Goal: Navigation & Orientation: Find specific page/section

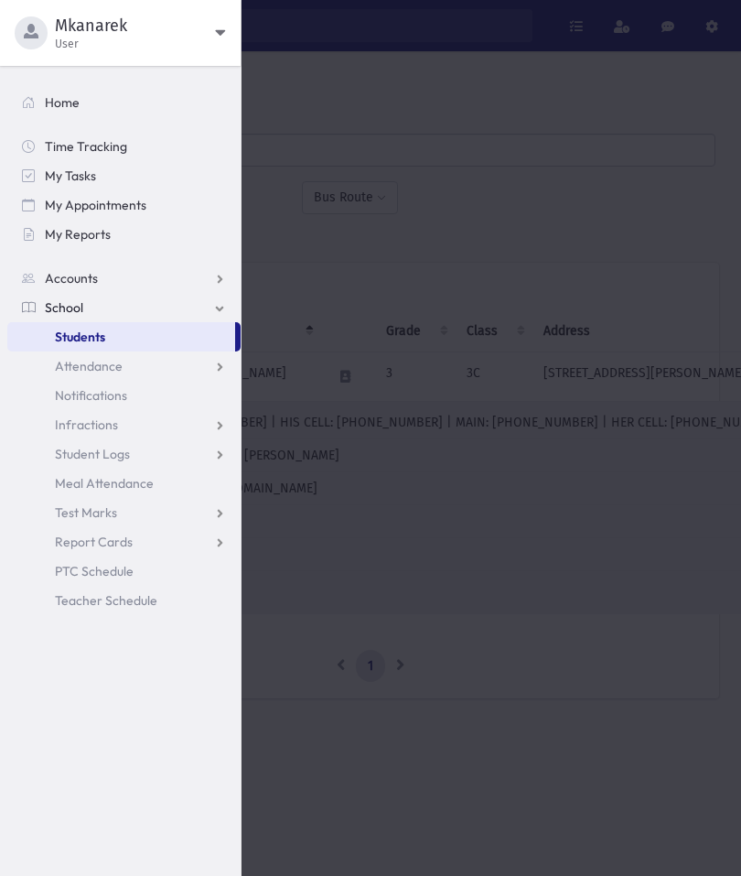
click at [196, 31] on span "Mkanarek" at bounding box center [135, 26] width 160 height 22
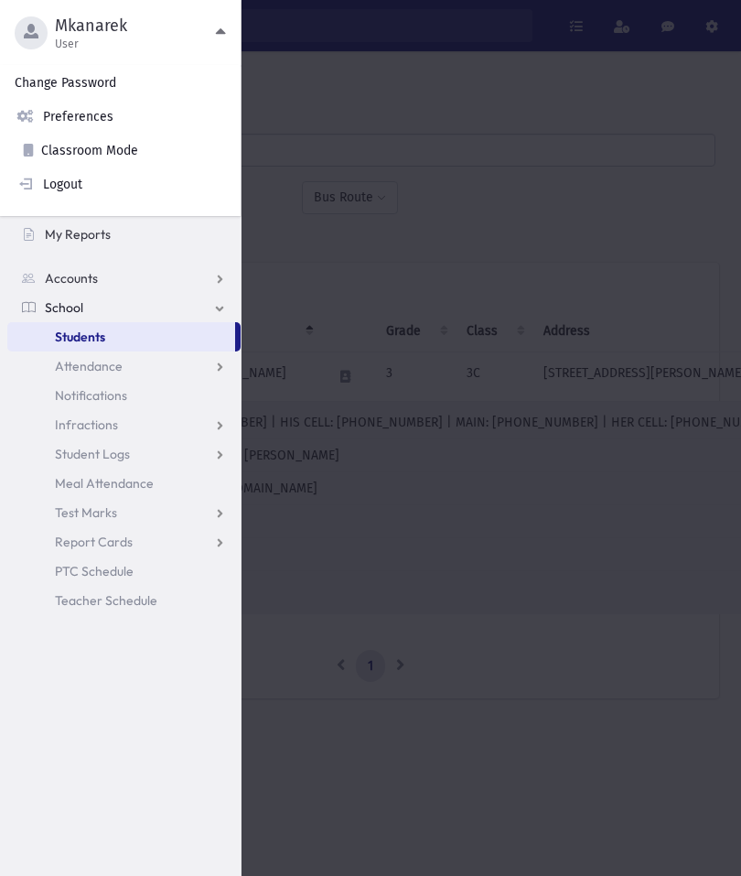
click at [327, 470] on div at bounding box center [370, 438] width 741 height 876
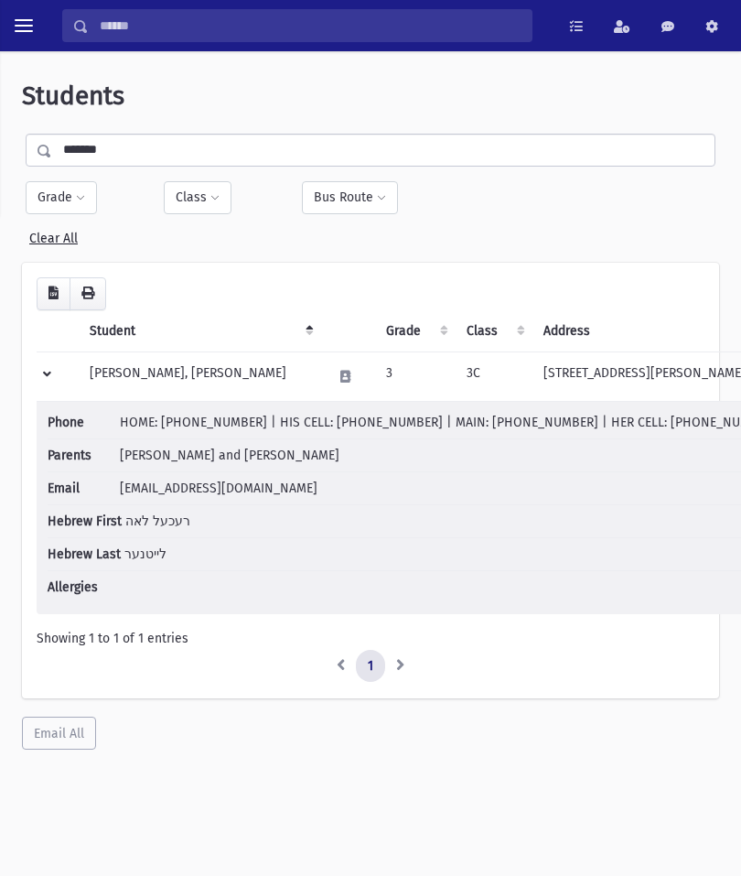
click at [0, 28] on div at bounding box center [24, 25] width 48 height 33
click at [24, 22] on span "toggle menu" at bounding box center [24, 25] width 18 height 18
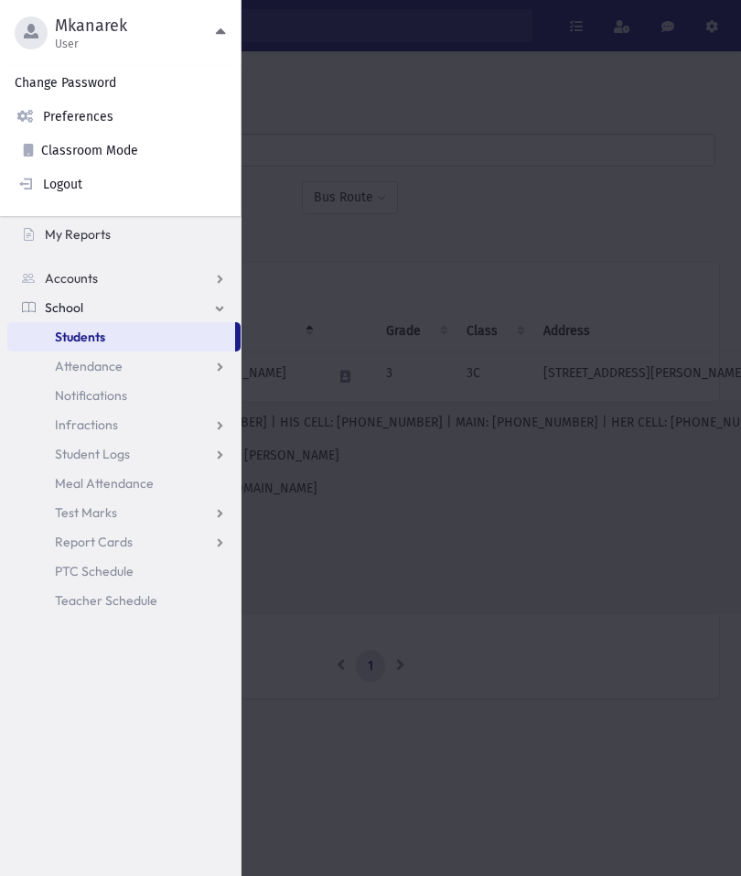
click at [66, 296] on link "School" at bounding box center [123, 307] width 233 height 29
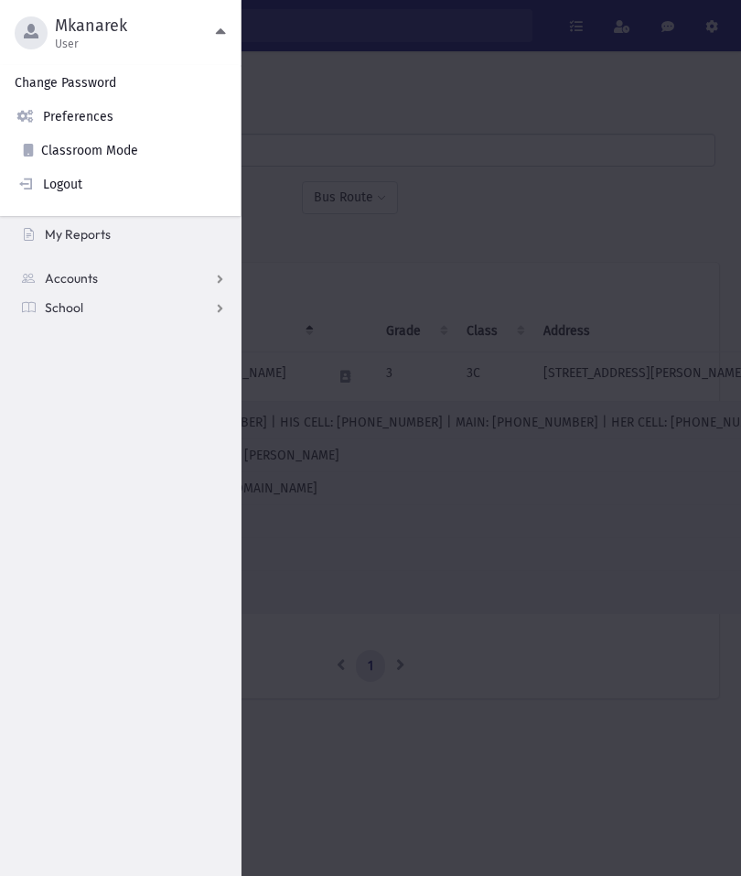
click at [81, 269] on link "Accounts" at bounding box center [123, 278] width 233 height 29
click at [96, 224] on link "My Reports" at bounding box center [123, 234] width 233 height 29
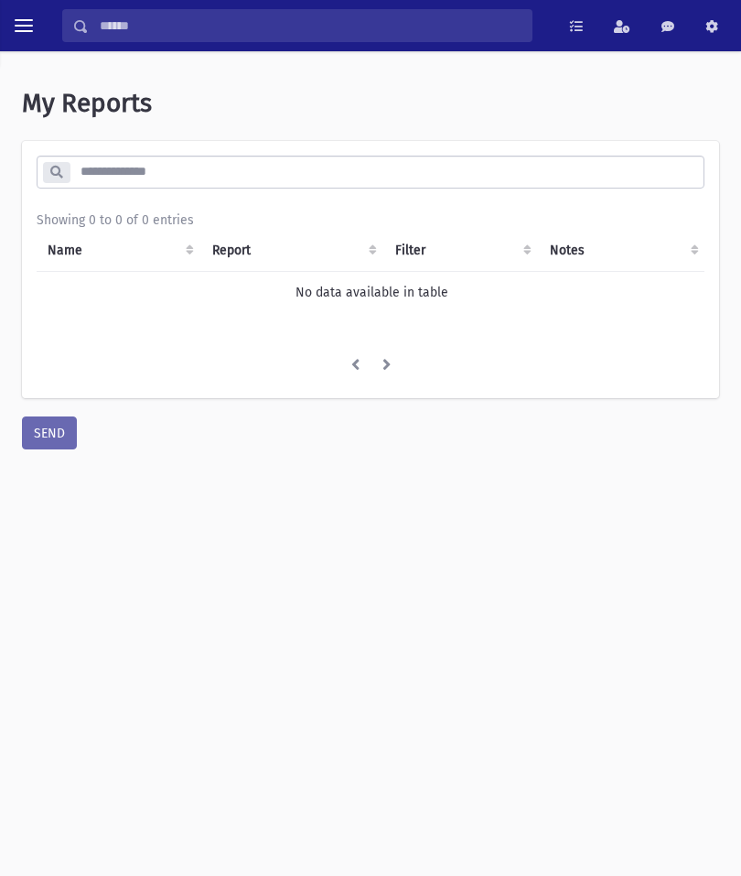
click at [15, 26] on span "toggle menu" at bounding box center [24, 26] width 18 height 2
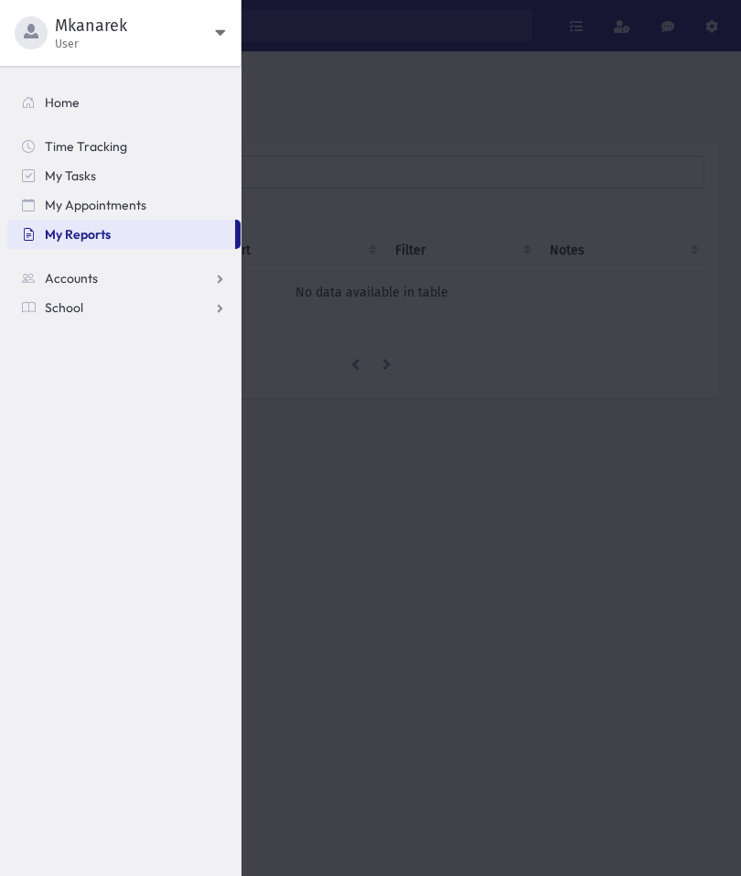
click at [56, 308] on span "School" at bounding box center [64, 307] width 38 height 16
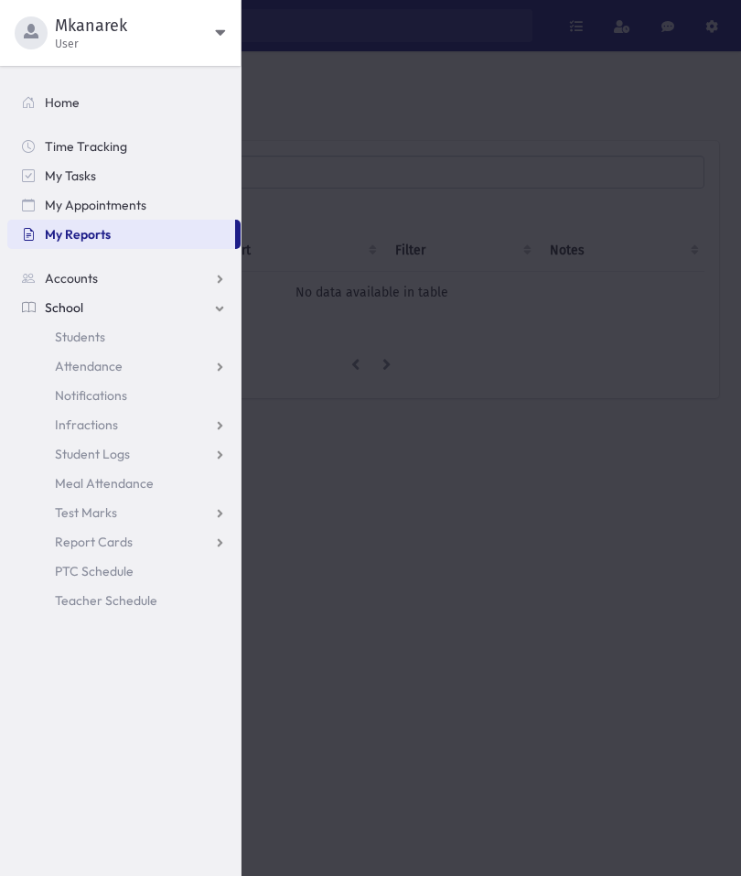
click at [145, 214] on link "My Appointments" at bounding box center [123, 204] width 233 height 29
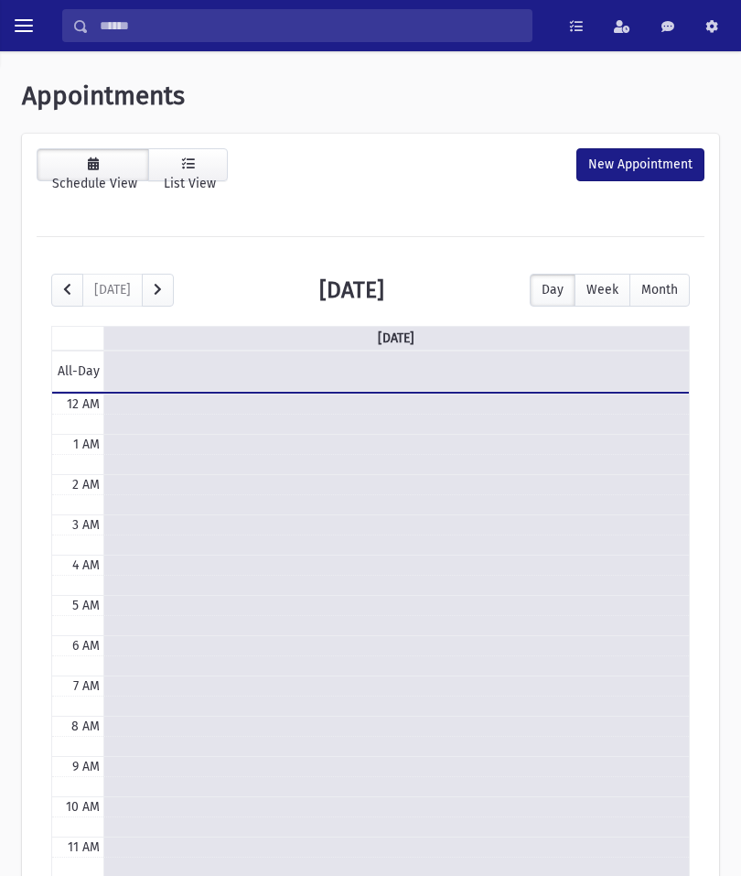
scroll to position [243, 0]
click at [37, 27] on button "toggle menu" at bounding box center [23, 25] width 33 height 33
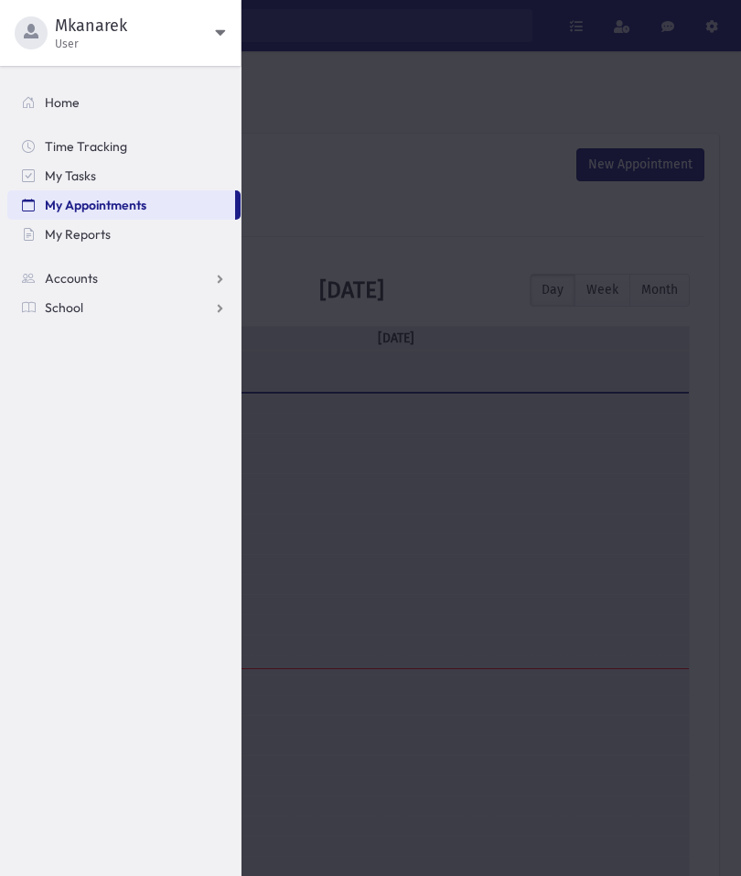
click at [101, 319] on link "School" at bounding box center [123, 307] width 233 height 29
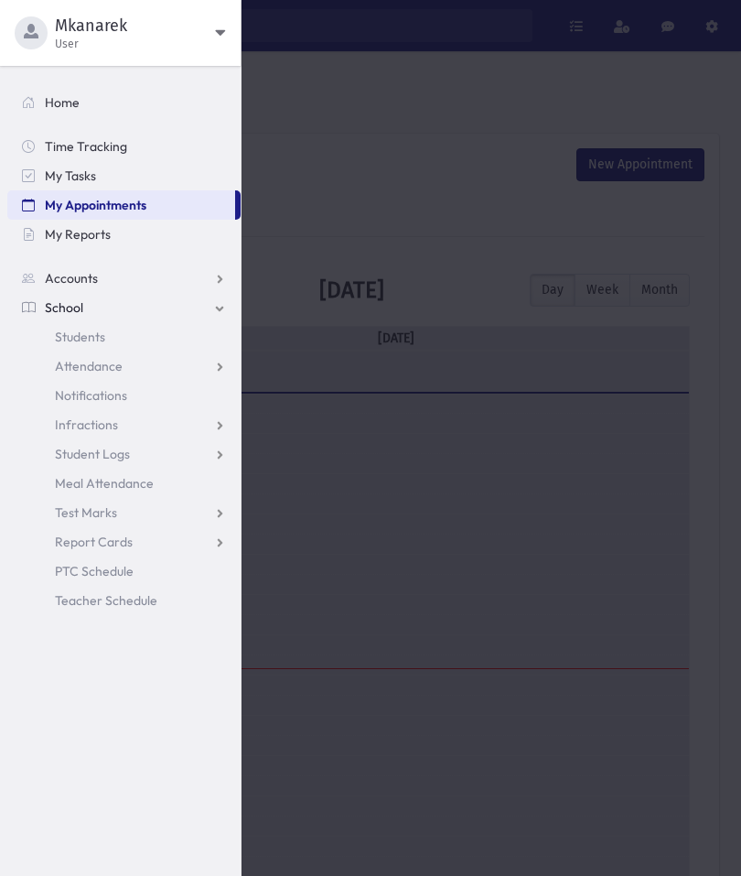
click at [106, 342] on link "Students" at bounding box center [123, 336] width 233 height 29
